Goal: Find specific page/section: Find specific page/section

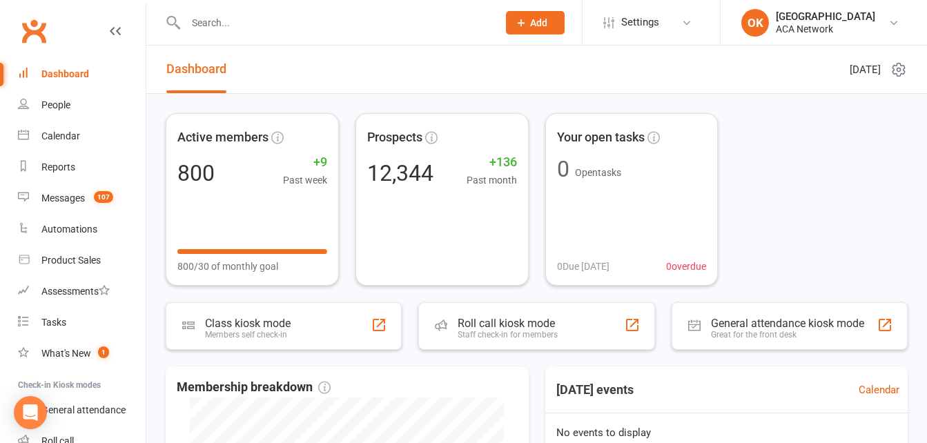
click at [223, 23] on input "text" at bounding box center [335, 22] width 306 height 19
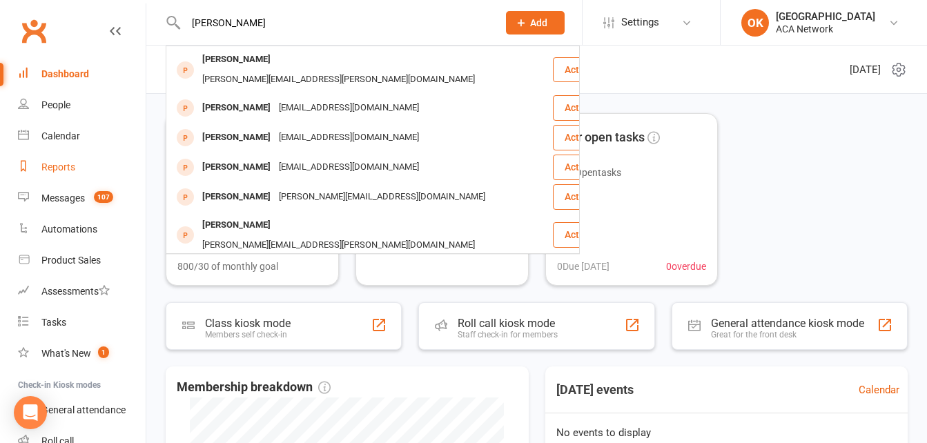
type input "[PERSON_NAME]"
click at [68, 169] on div "Reports" at bounding box center [58, 167] width 34 height 11
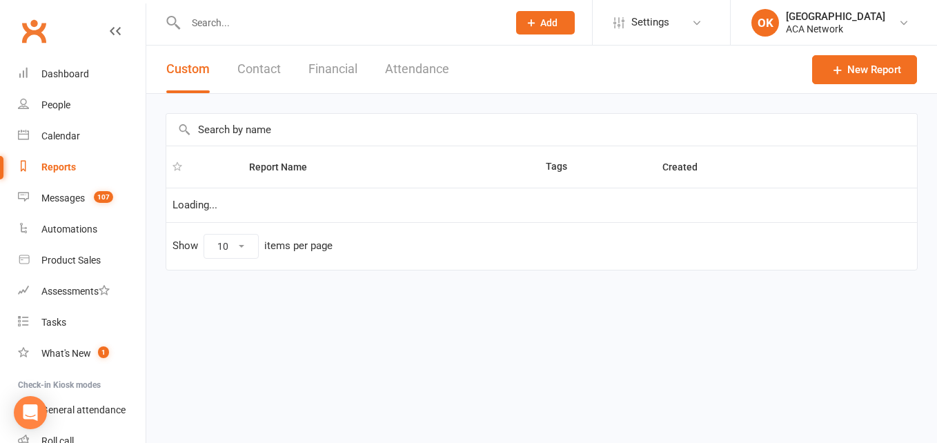
select select "100"
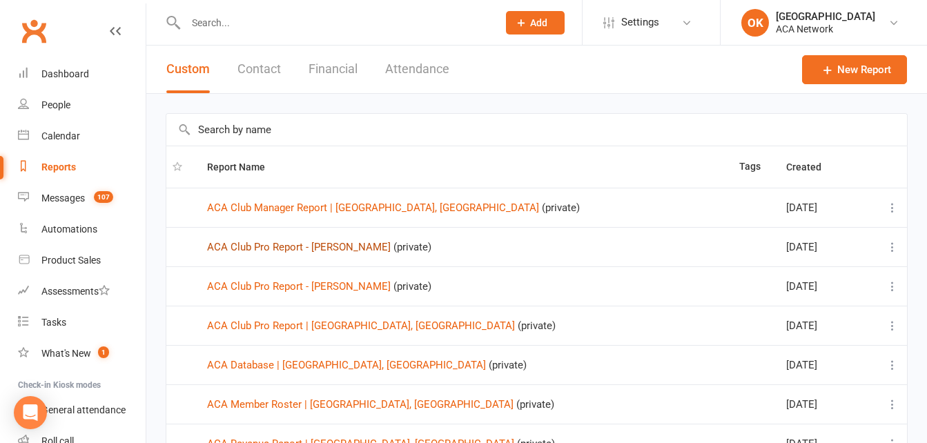
click at [305, 249] on link "ACA Club Pro Report - [PERSON_NAME]" at bounding box center [299, 247] width 184 height 12
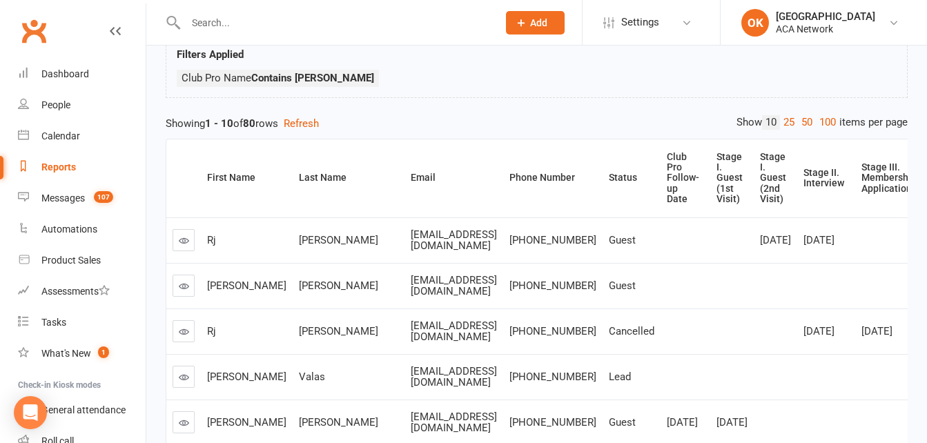
scroll to position [71, 0]
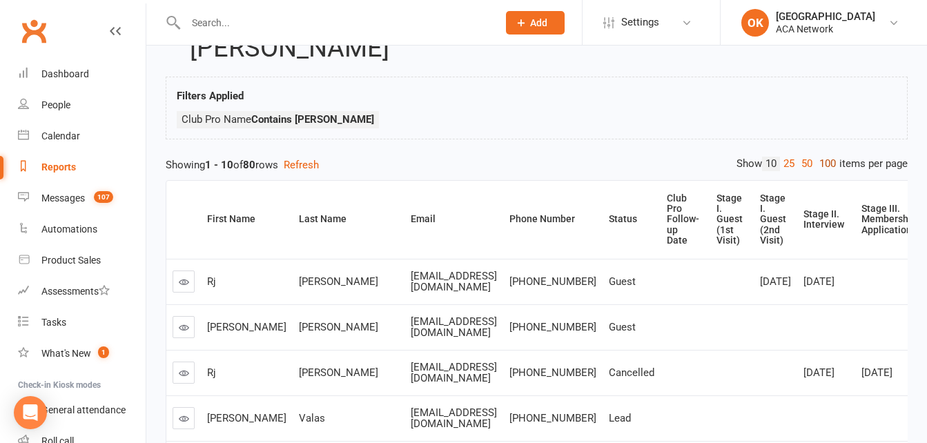
click at [830, 164] on link "100" at bounding box center [827, 164] width 23 height 14
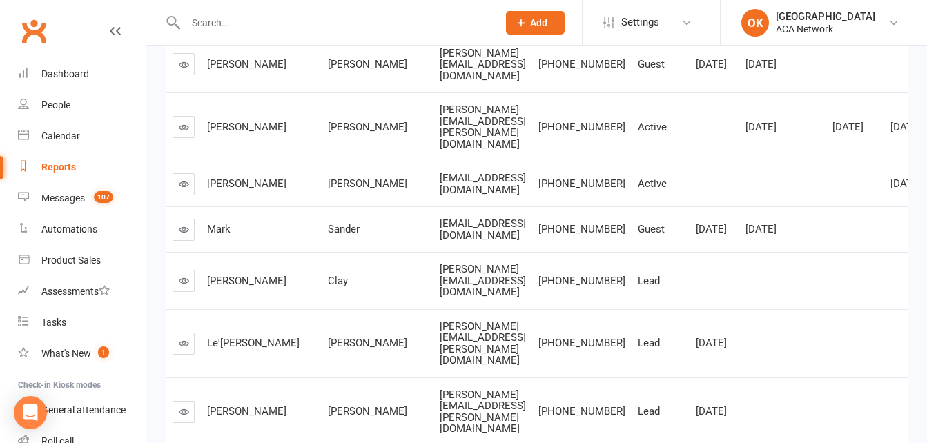
scroll to position [2004, 0]
click at [230, 27] on input "text" at bounding box center [335, 22] width 306 height 19
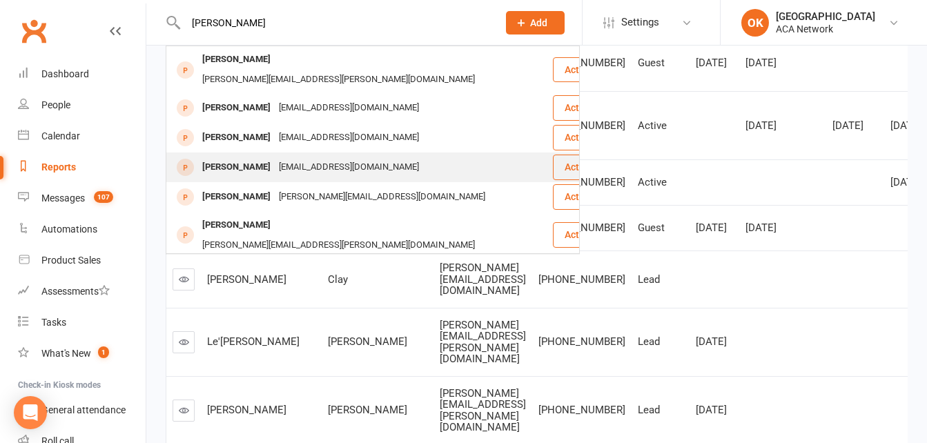
type input "[PERSON_NAME]"
click at [293, 157] on div "[EMAIL_ADDRESS][DOMAIN_NAME]" at bounding box center [349, 167] width 148 height 20
